Goal: Information Seeking & Learning: Learn about a topic

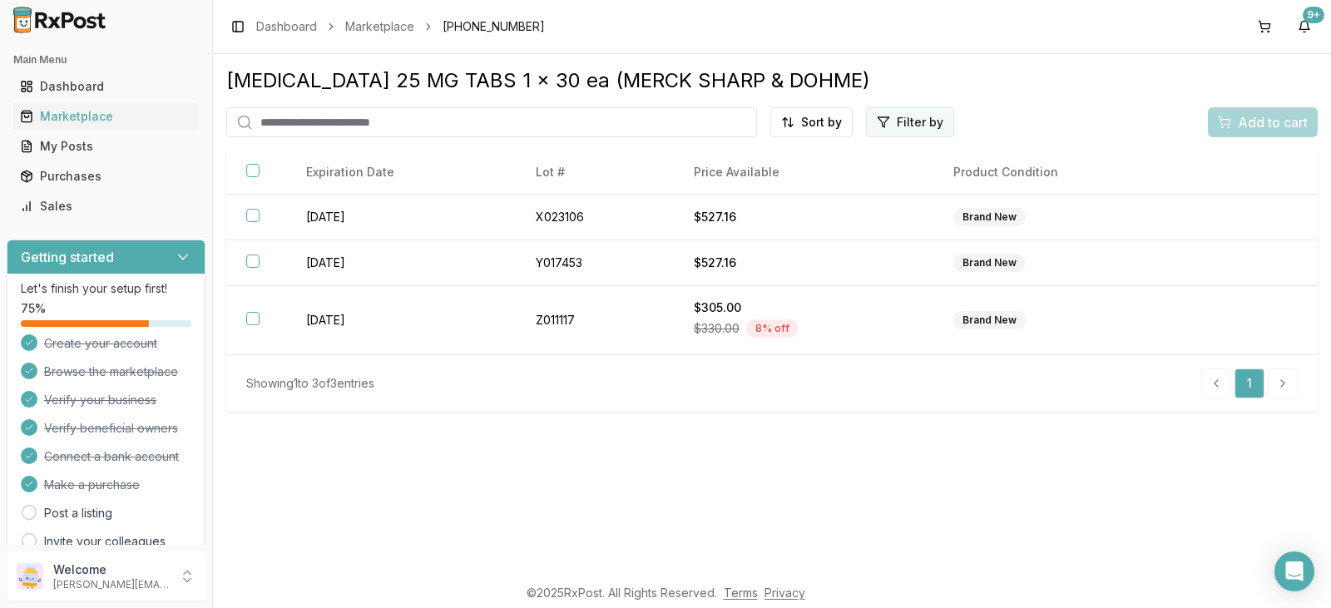
click at [918, 128] on html "Main Menu Dashboard Marketplace My Posts Purchases Sales Getting started Let's …" at bounding box center [665, 304] width 1331 height 608
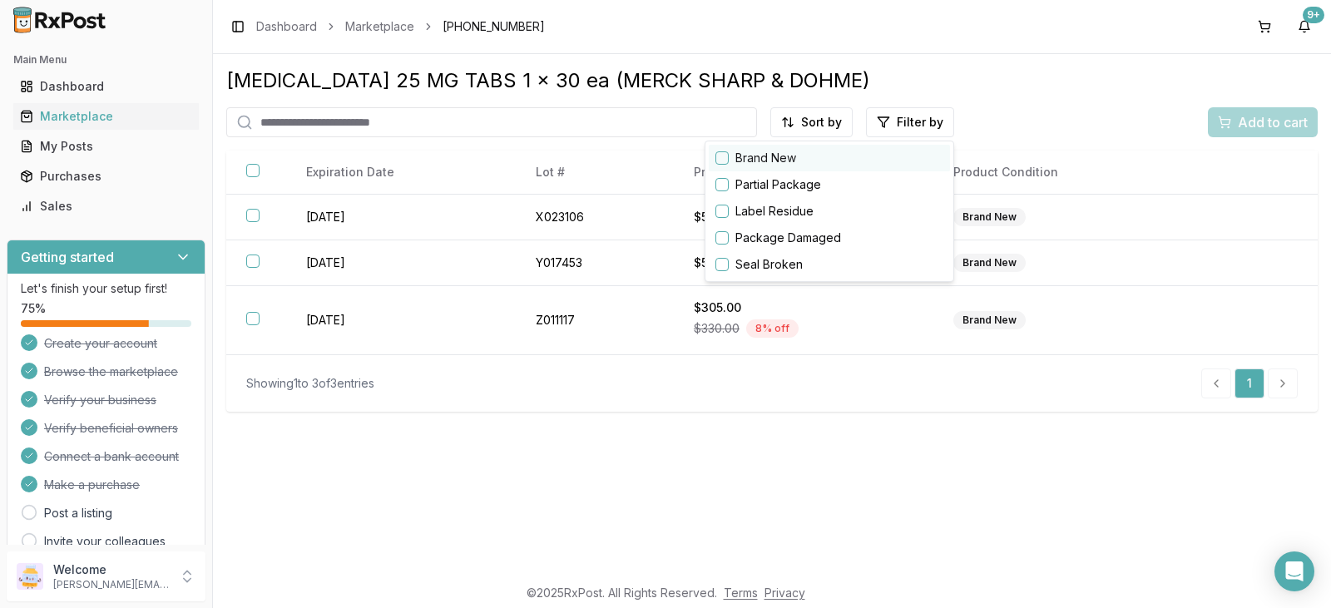
click at [727, 162] on button "button" at bounding box center [721, 157] width 13 height 13
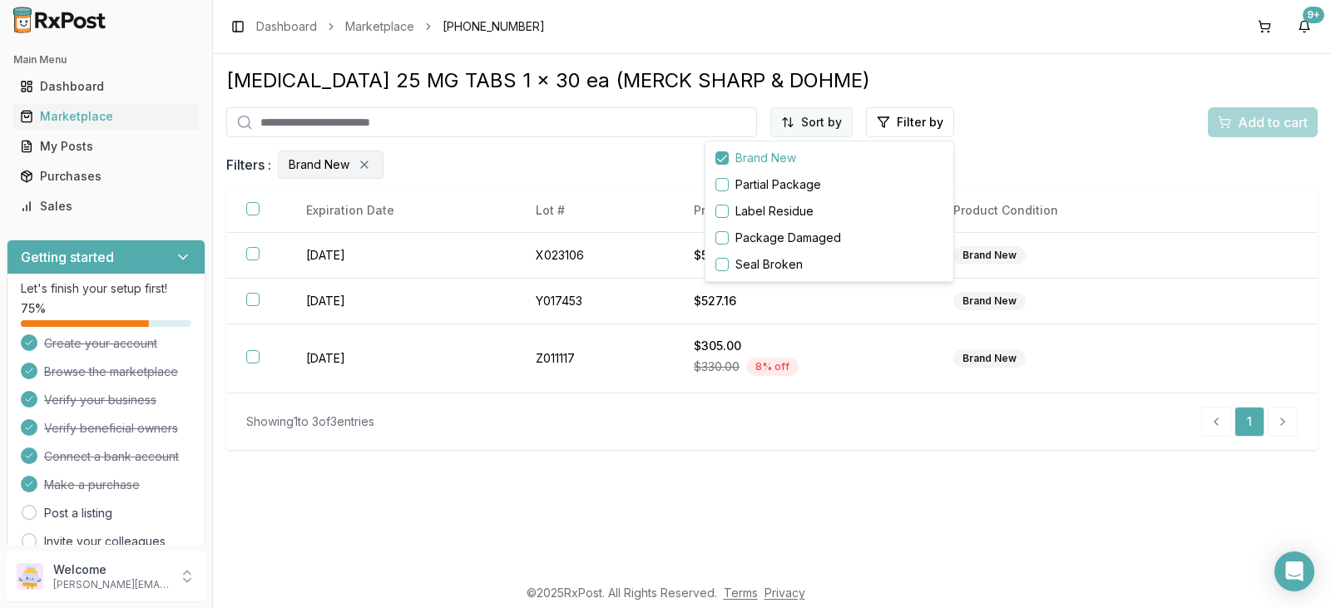
click at [835, 126] on html "Main Menu Dashboard Marketplace My Posts Purchases Sales Getting started Let's …" at bounding box center [665, 304] width 1331 height 608
drag, startPoint x: 87, startPoint y: 115, endPoint x: 101, endPoint y: 108, distance: 16.4
click at [87, 115] on div "Marketplace" at bounding box center [106, 116] width 172 height 17
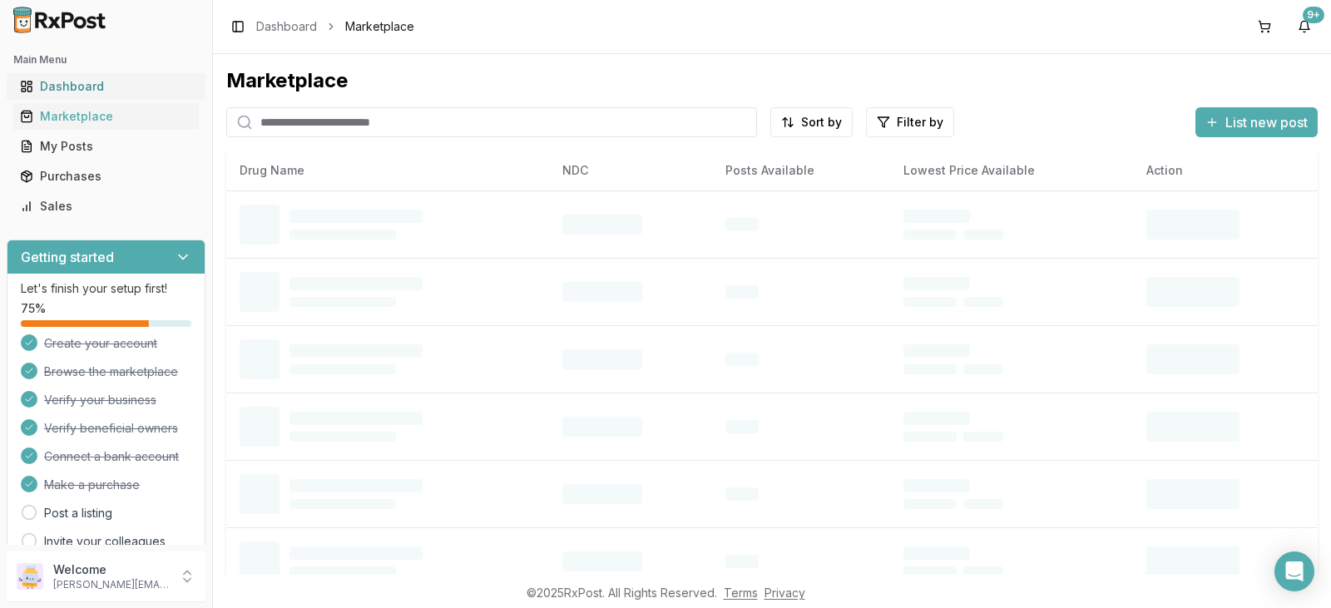
click at [121, 86] on div "Dashboard" at bounding box center [106, 86] width 172 height 17
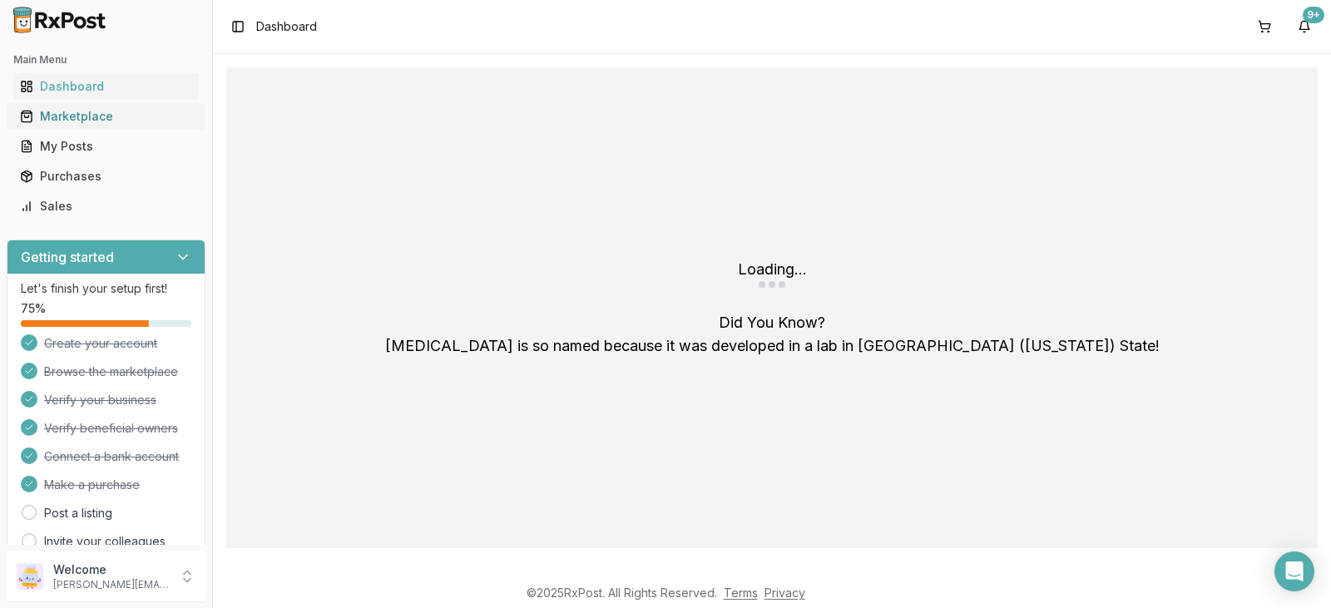
click at [116, 120] on div "Marketplace" at bounding box center [106, 116] width 172 height 17
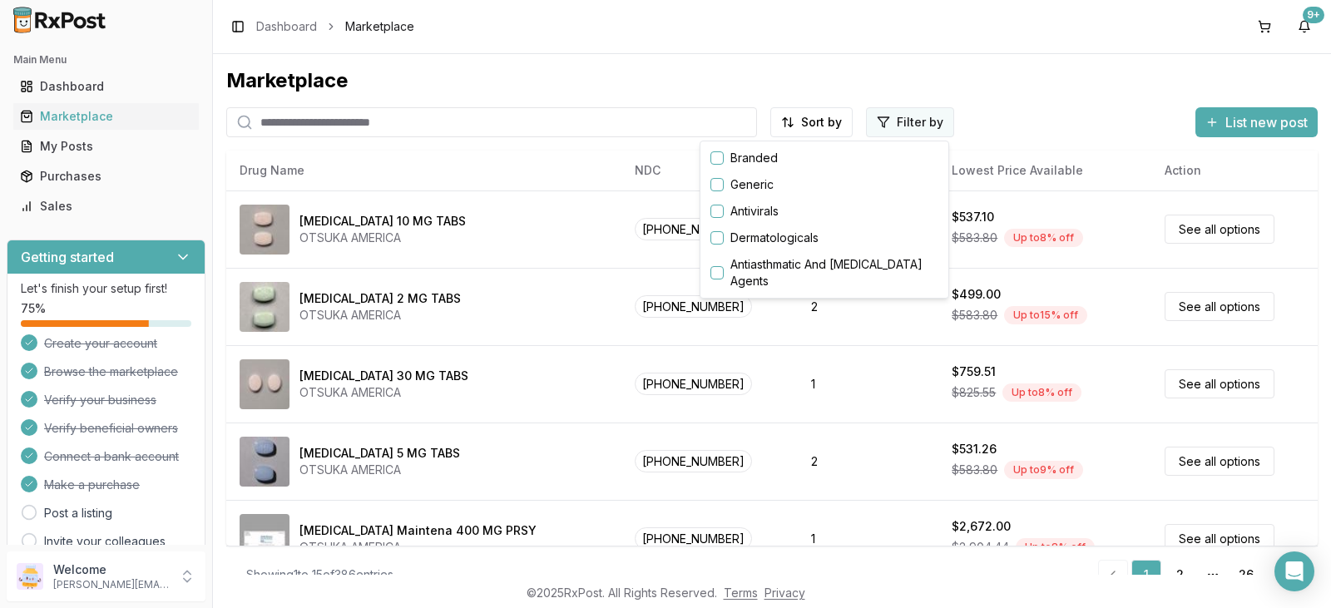
click at [909, 124] on html "Main Menu Dashboard Marketplace My Posts Purchases Sales Getting started Let's …" at bounding box center [665, 304] width 1331 height 608
click at [720, 159] on button "button" at bounding box center [716, 157] width 13 height 13
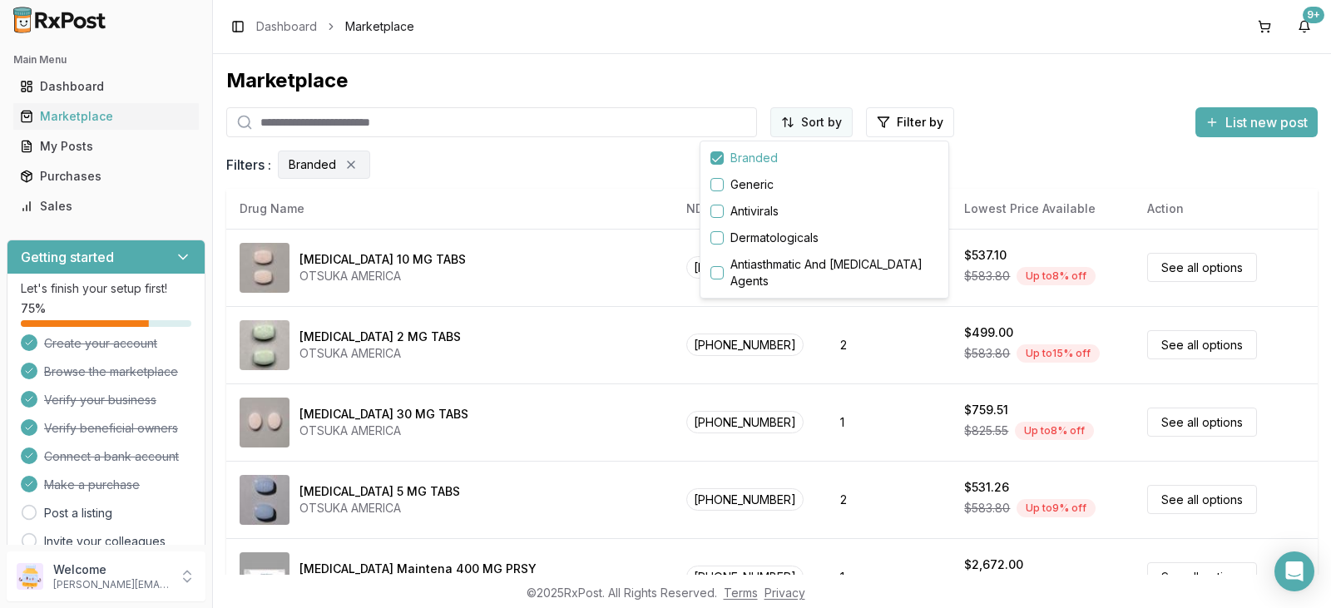
click at [838, 126] on html "Main Menu Dashboard Marketplace My Posts Purchases Sales Getting started Let's …" at bounding box center [665, 304] width 1331 height 608
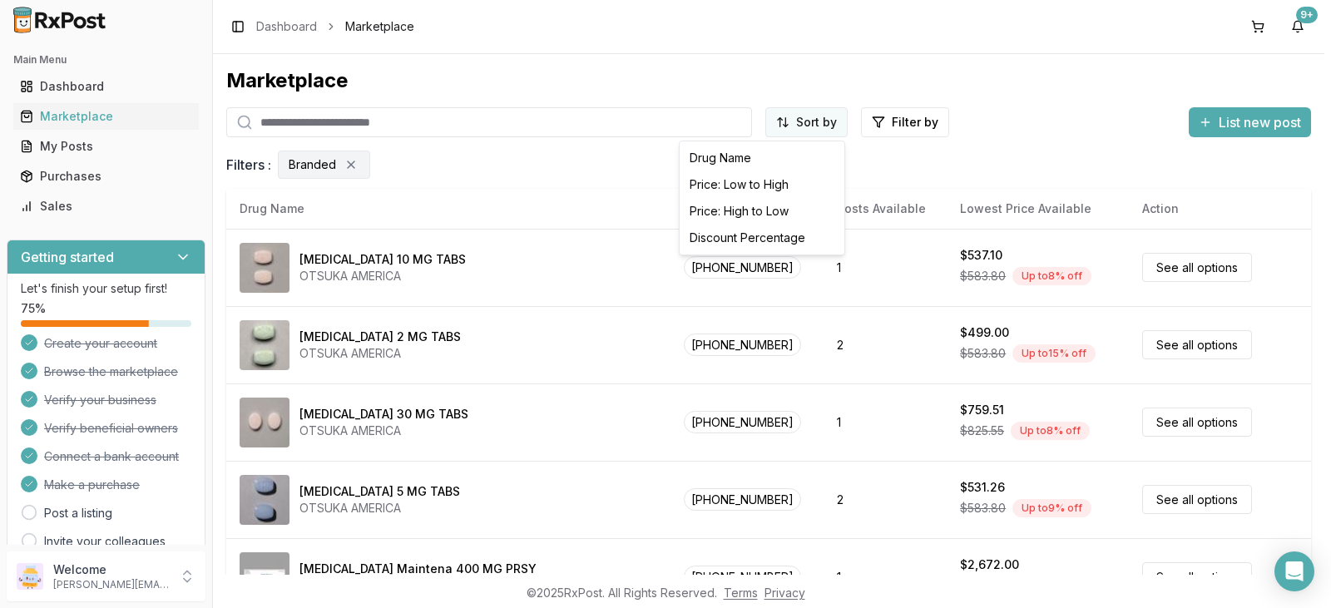
click at [832, 122] on html "Main Menu Dashboard Marketplace My Posts Purchases Sales Getting started Let's …" at bounding box center [665, 304] width 1331 height 608
click at [773, 235] on div "Discount Percentage" at bounding box center [762, 238] width 158 height 27
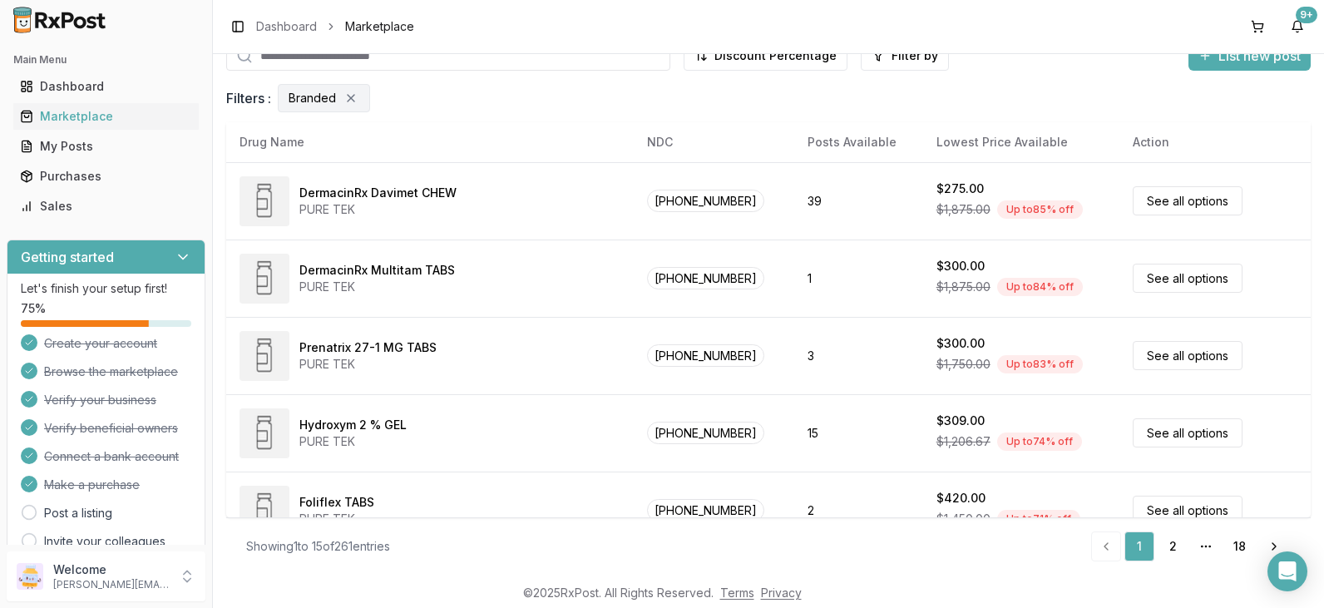
click at [466, 56] on input "search" at bounding box center [448, 56] width 444 height 30
click at [551, 117] on div "Marketplace Discount Percentage Filter by List new post Filters : Branded Card …" at bounding box center [768, 241] width 1085 height 481
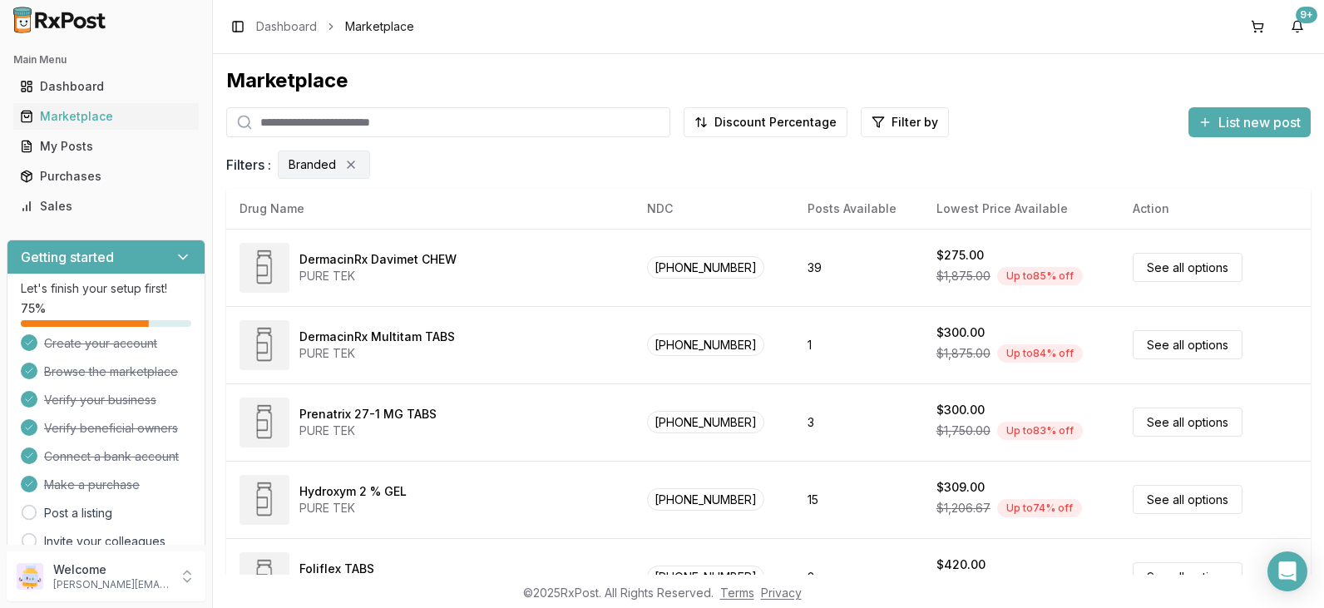
click at [383, 124] on input "search" at bounding box center [448, 122] width 444 height 30
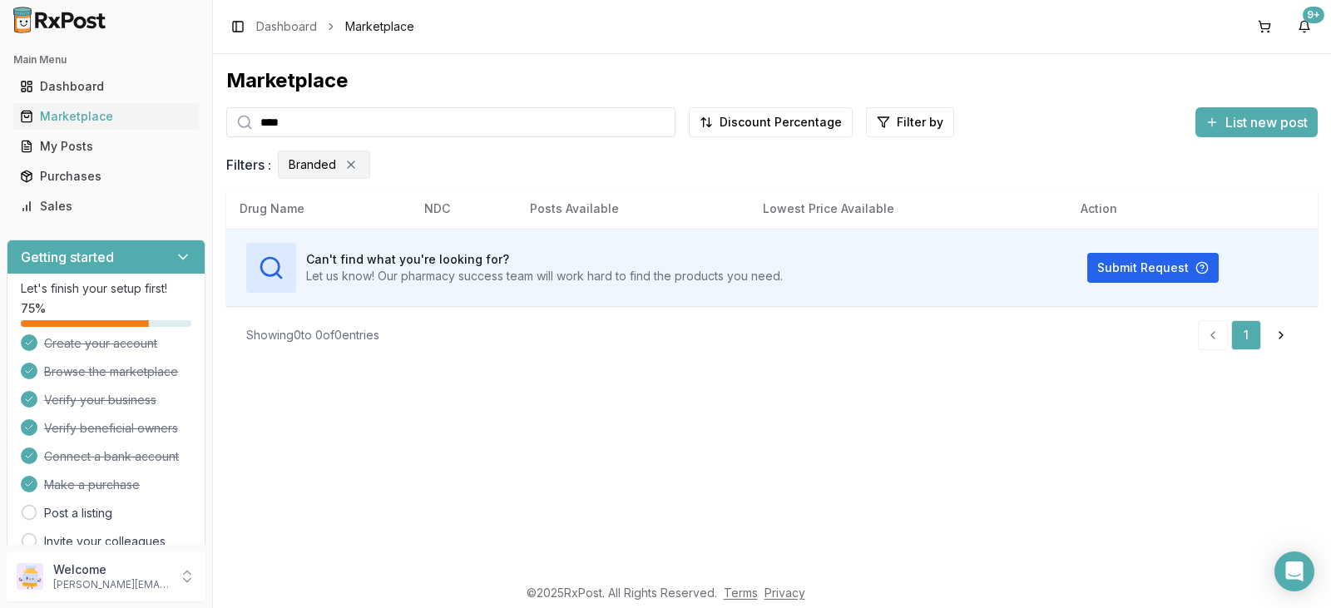
drag, startPoint x: 300, startPoint y: 122, endPoint x: 199, endPoint y: 115, distance: 101.7
click at [199, 115] on div "Main Menu Dashboard Marketplace My Posts Purchases Sales Getting started Let's …" at bounding box center [665, 304] width 1331 height 608
type input "****"
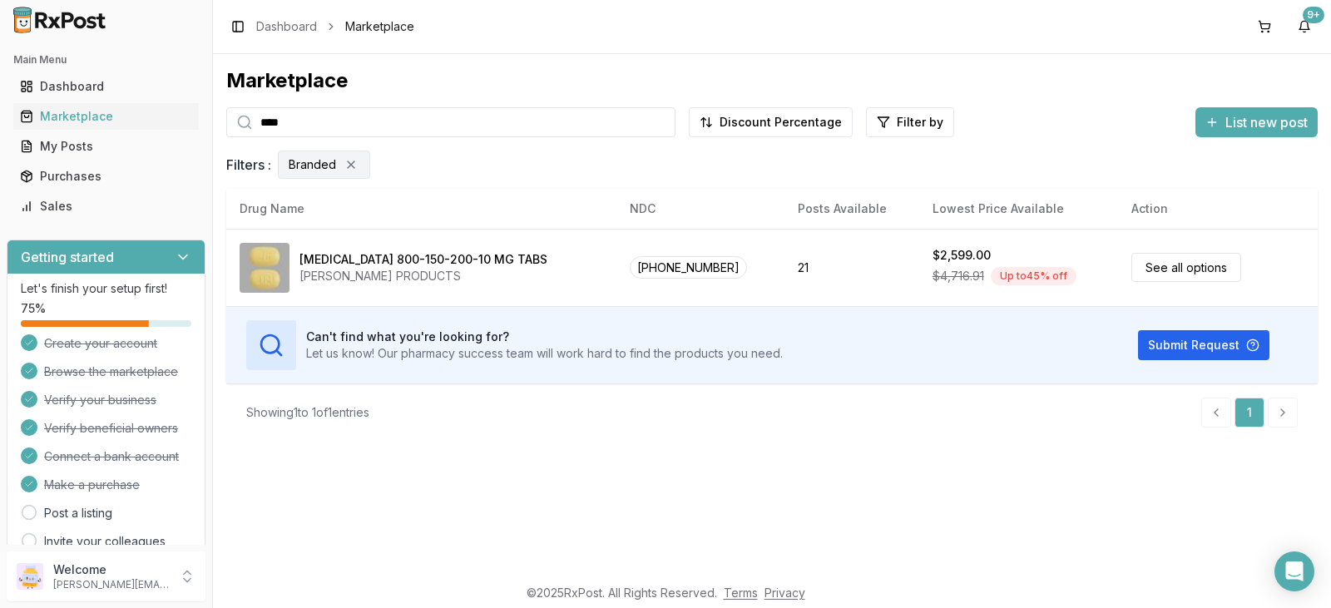
click at [426, 168] on div "Filters : Branded" at bounding box center [771, 165] width 1091 height 28
click at [354, 168] on icon "Remove Branded filter" at bounding box center [350, 164] width 13 height 13
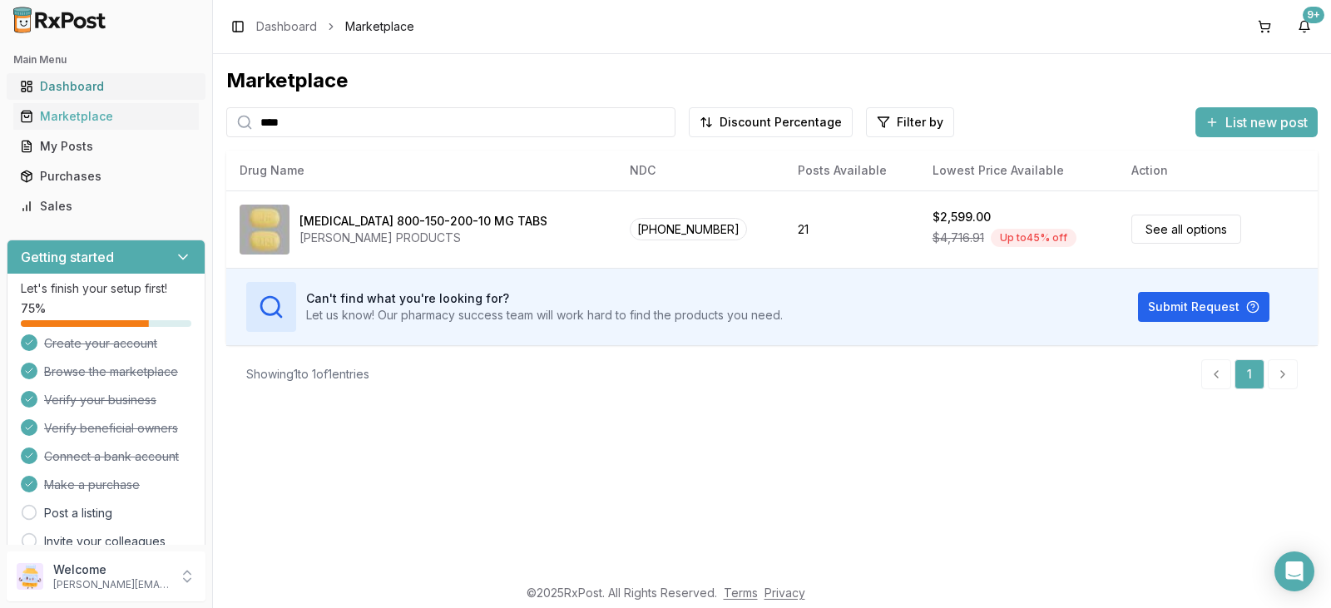
click at [135, 90] on div "Dashboard" at bounding box center [106, 86] width 172 height 17
